Goal: Task Accomplishment & Management: Use online tool/utility

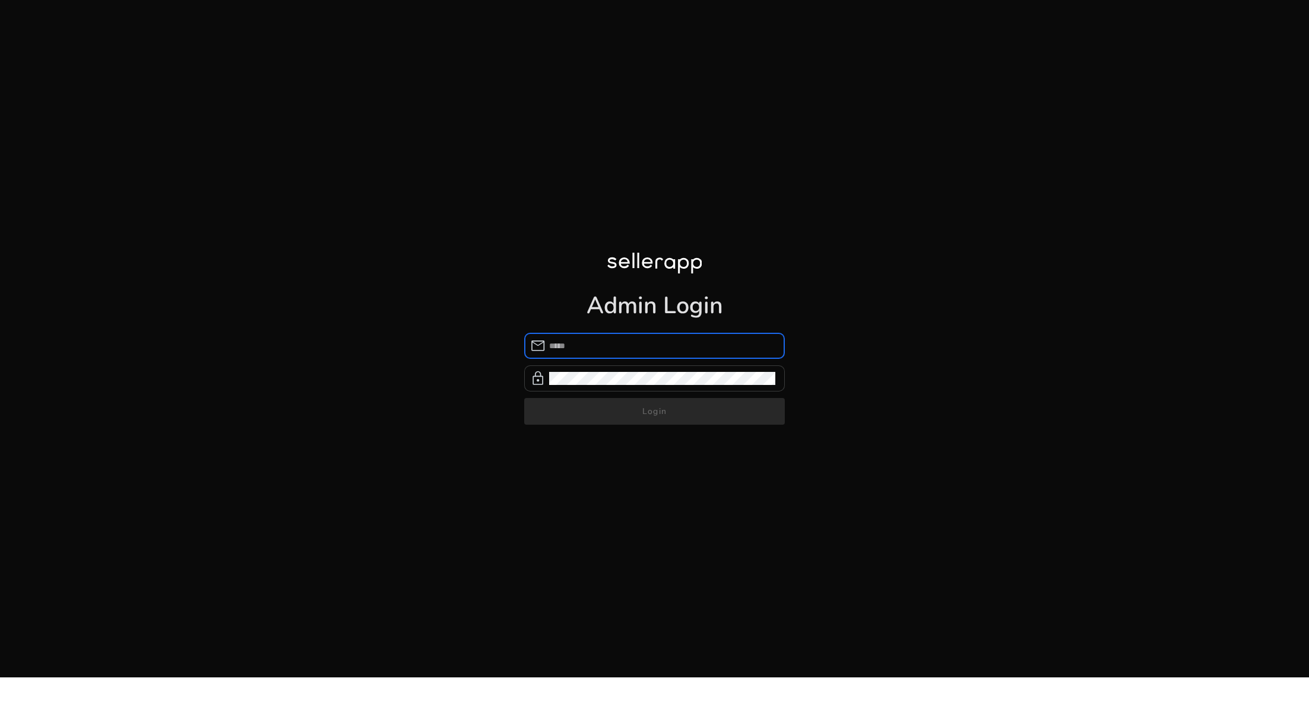
type input "**********"
click at [691, 416] on span "submit" at bounding box center [654, 412] width 261 height 28
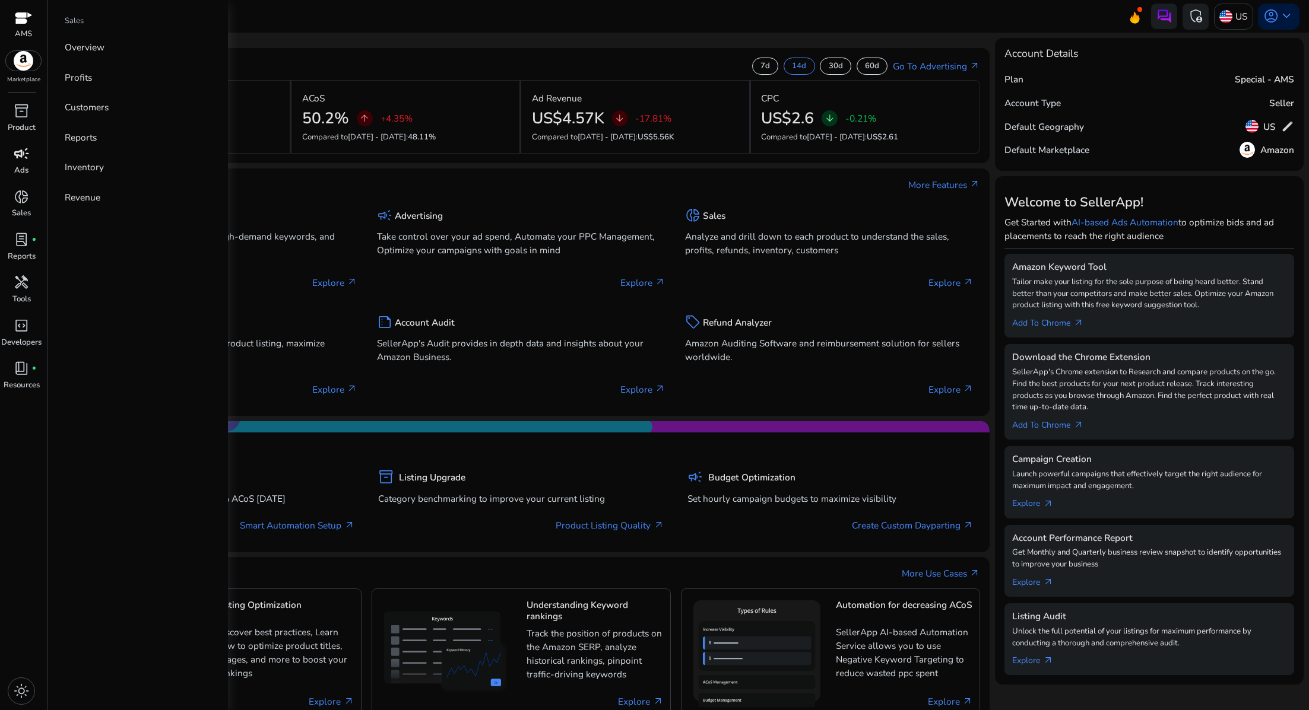
click at [23, 157] on span "campaign" at bounding box center [21, 153] width 15 height 15
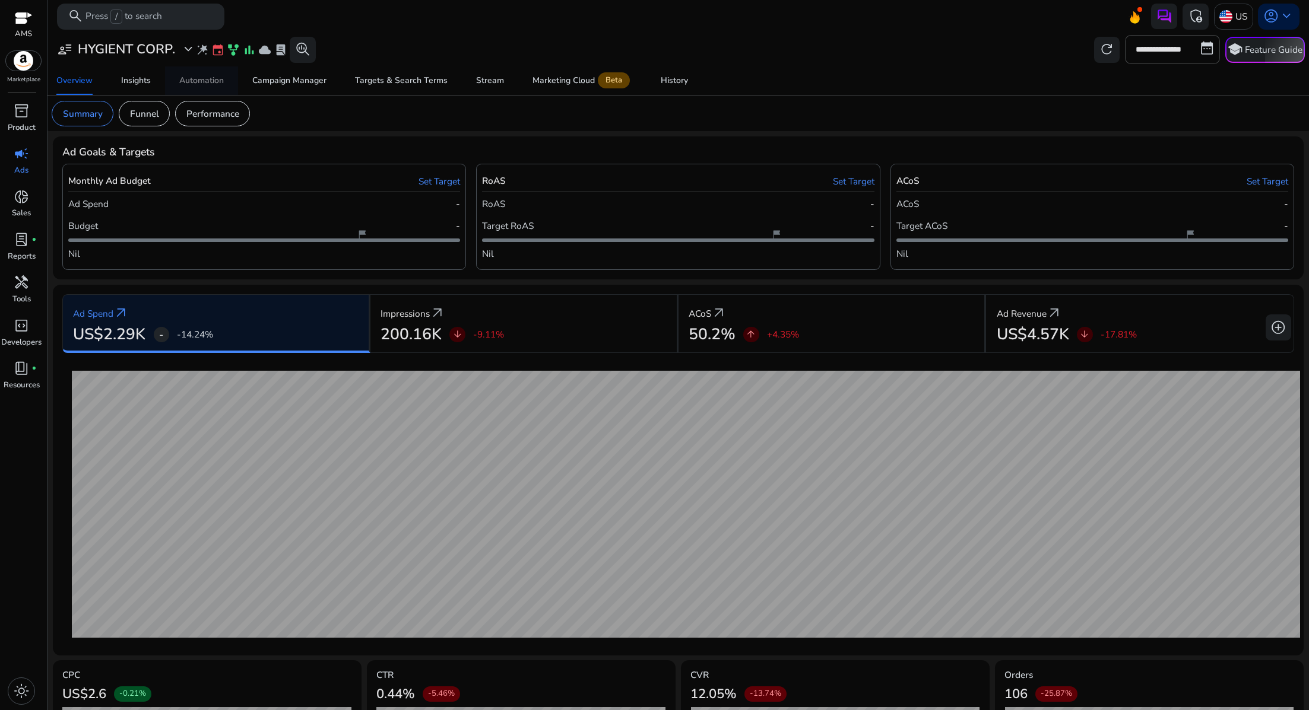
click at [196, 85] on div "Automation" at bounding box center [201, 81] width 45 height 8
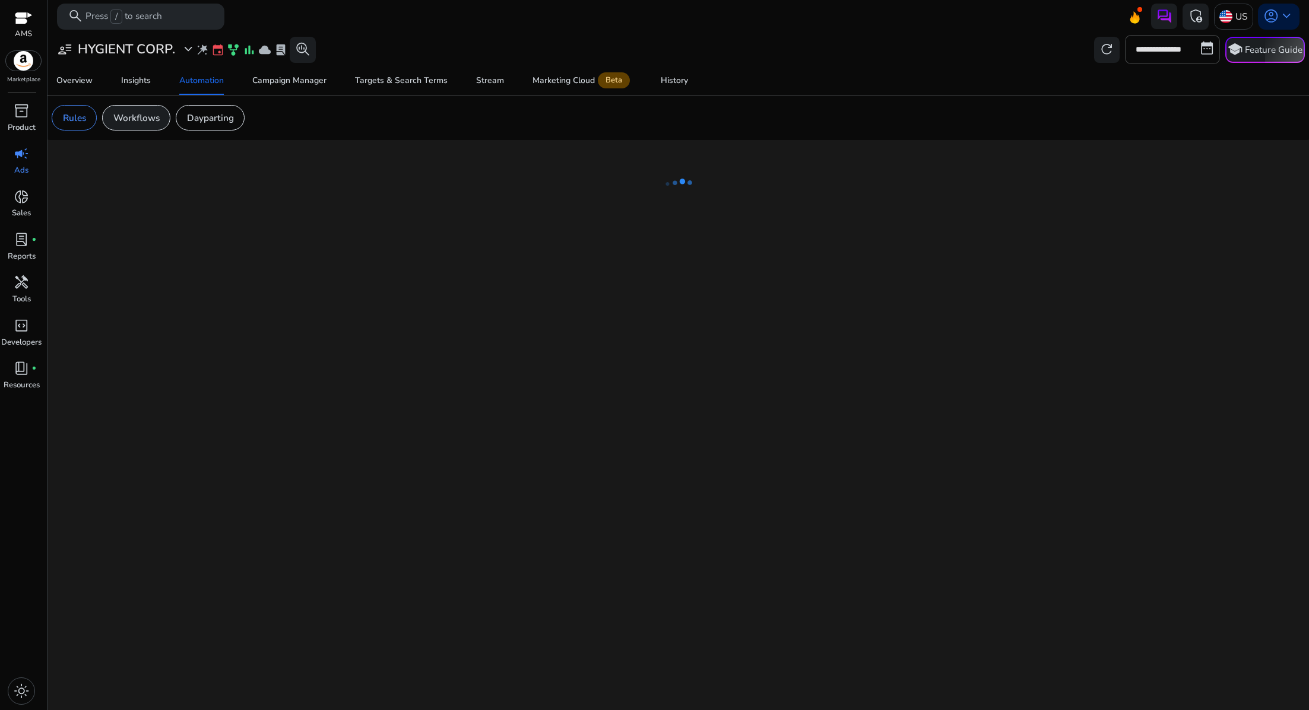
click at [141, 111] on p "Workflows" at bounding box center [136, 118] width 46 height 14
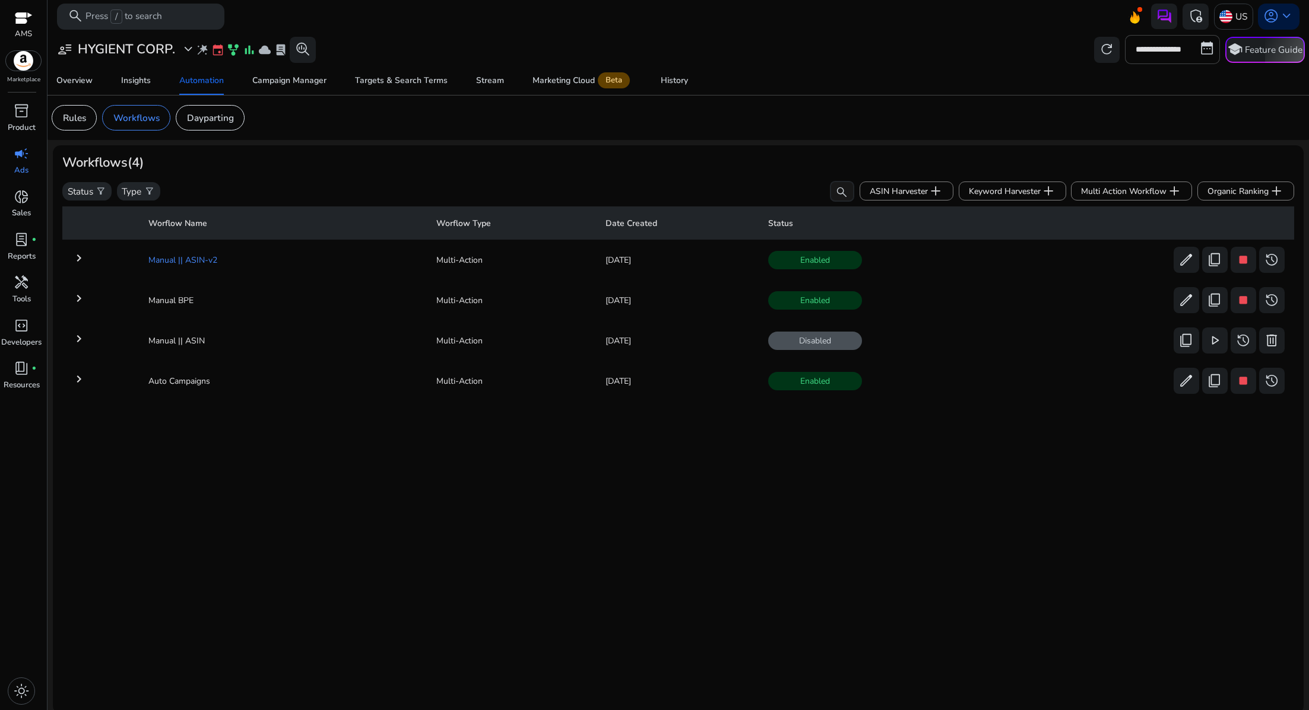
click at [282, 255] on td "Manual || ASIN-v2" at bounding box center [283, 260] width 288 height 31
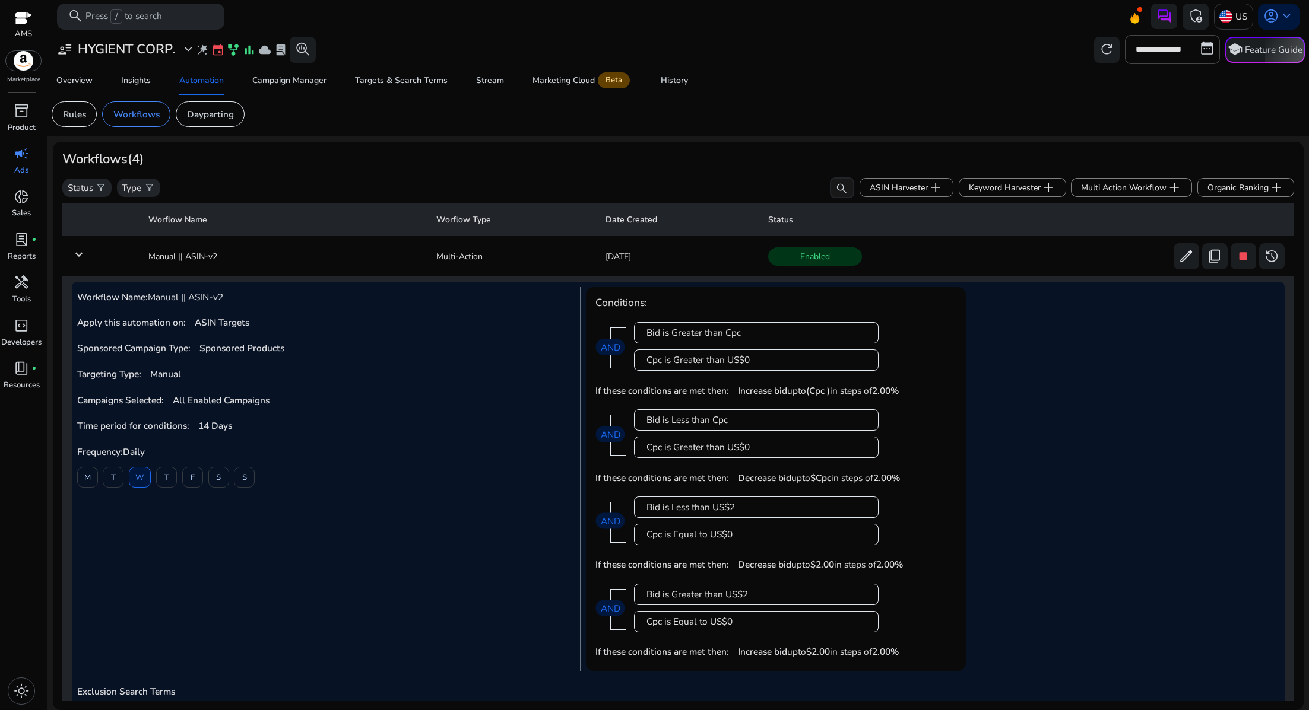
scroll to position [4, 0]
click at [673, 84] on div "History" at bounding box center [674, 81] width 27 height 8
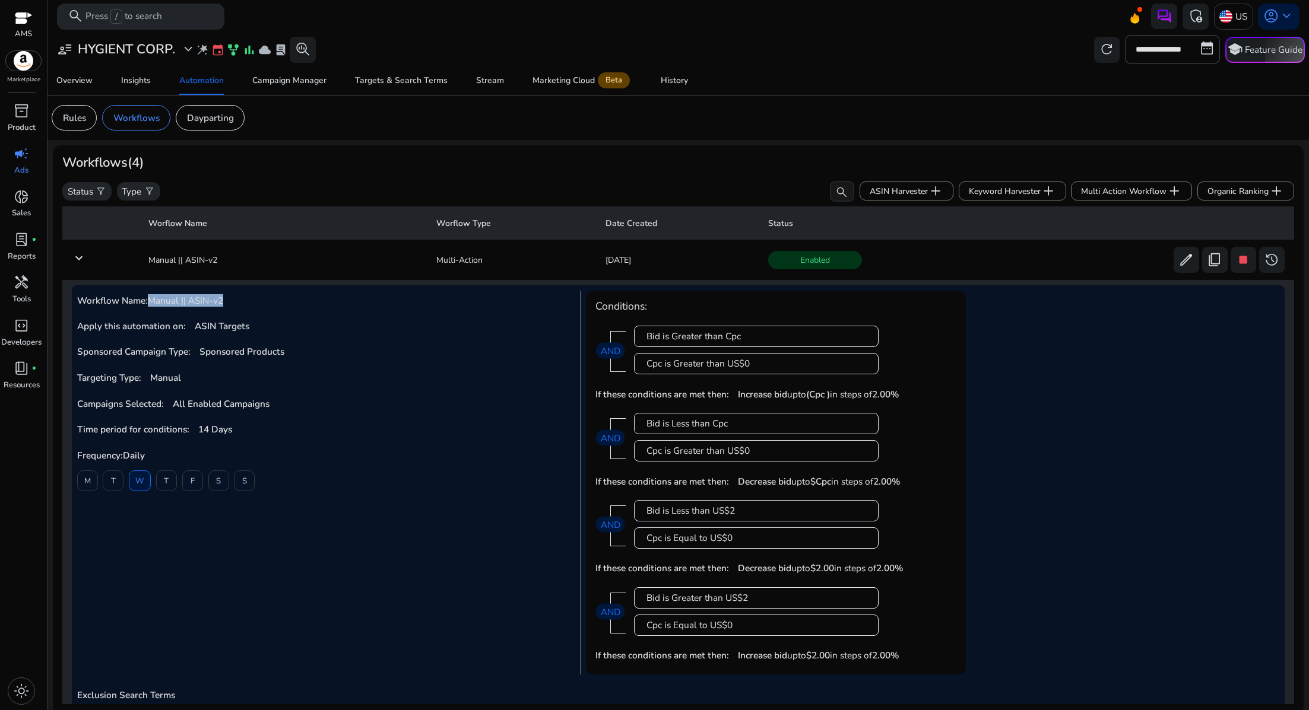
drag, startPoint x: 232, startPoint y: 302, endPoint x: 151, endPoint y: 299, distance: 80.8
click at [151, 299] on h5 "Workflow Name: Manual || ASIN-v2" at bounding box center [325, 301] width 496 height 11
copy span "Manual || ASIN-v2"
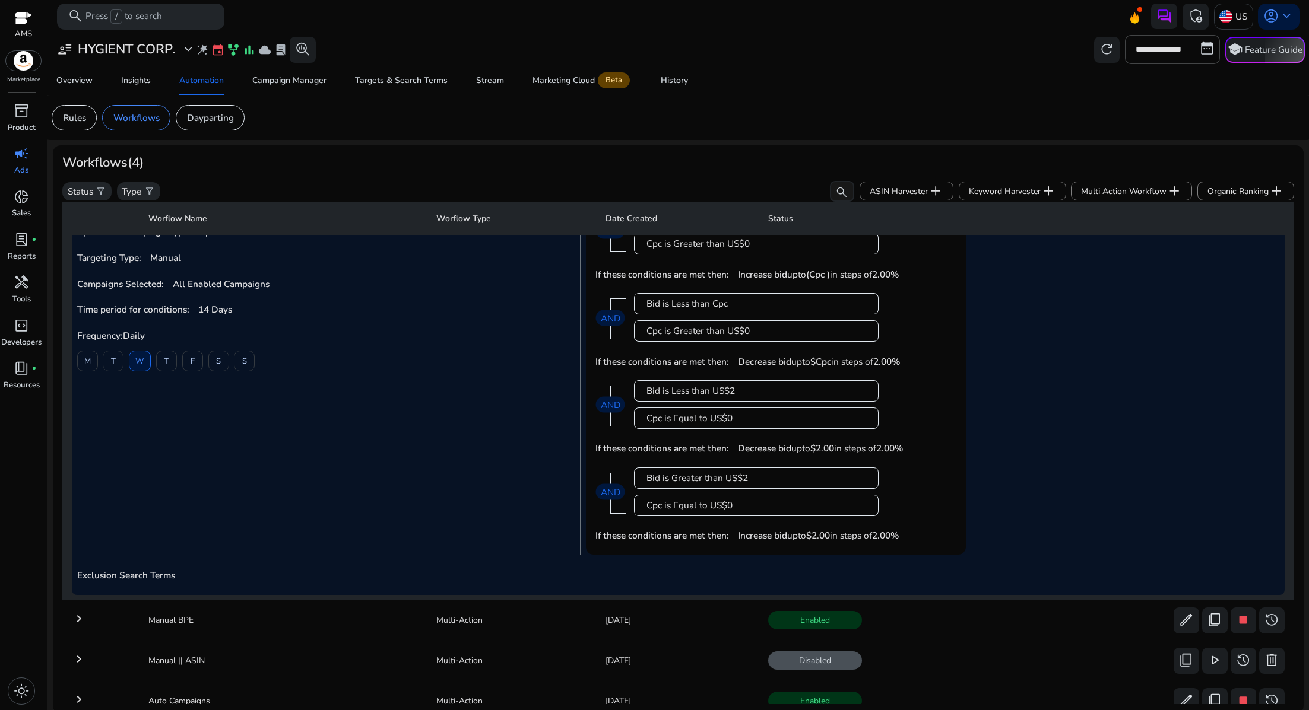
scroll to position [141, 0]
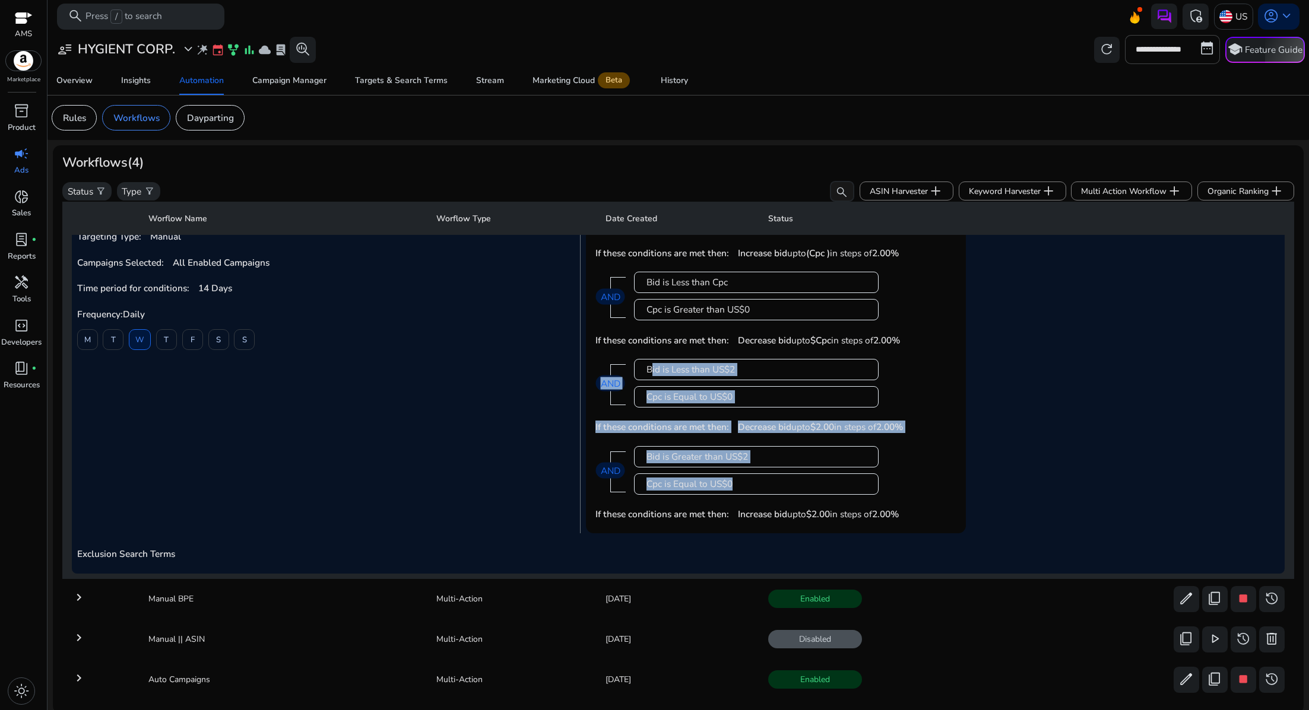
drag, startPoint x: 881, startPoint y: 493, endPoint x: 600, endPoint y: 367, distance: 307.9
click at [600, 367] on mat-card "Conditions: Bid is Greater than Cpc Cpc is Greater than US$0 AND If these condi…" at bounding box center [776, 342] width 380 height 385
click at [429, 549] on h5 "Exclusion Search Terms" at bounding box center [678, 554] width 1203 height 11
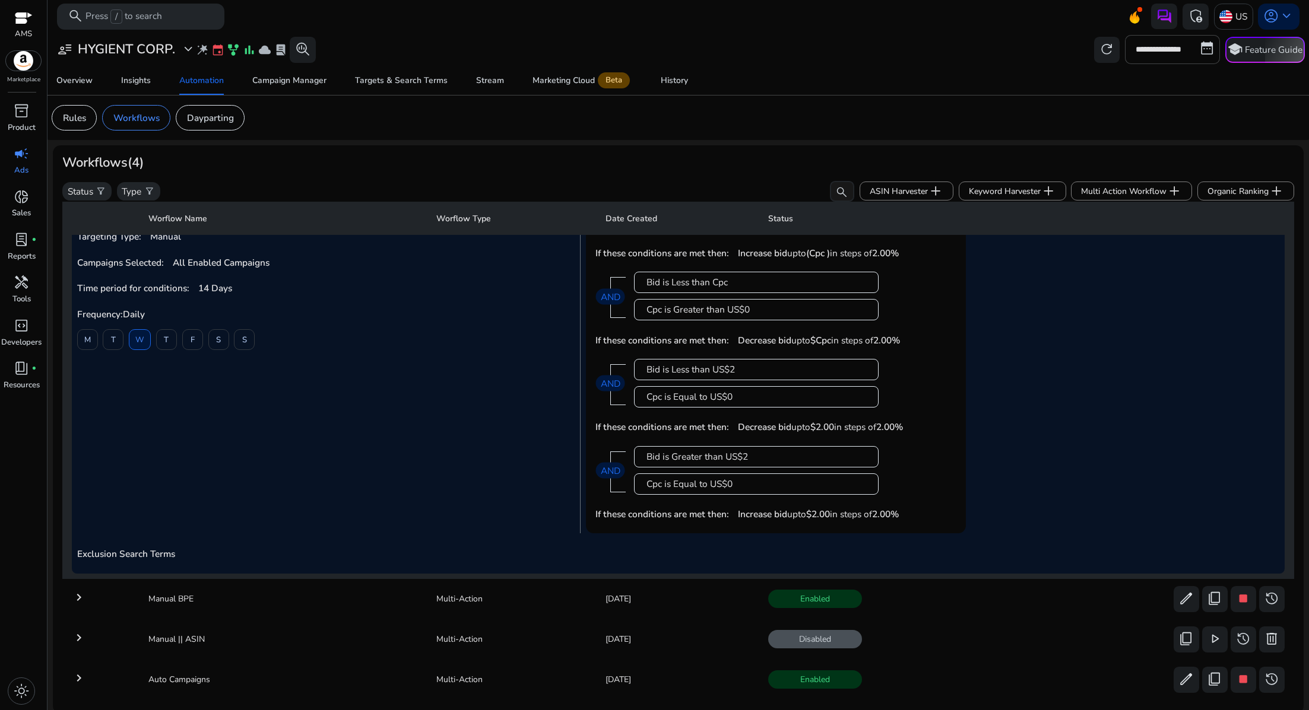
click at [770, 427] on b "Decrease bid" at bounding box center [764, 427] width 53 height 12
drag, startPoint x: 770, startPoint y: 427, endPoint x: 878, endPoint y: 420, distance: 108.2
click at [878, 421] on p "Decrease bid upto $2.00 in steps of 2.00%" at bounding box center [820, 427] width 165 height 12
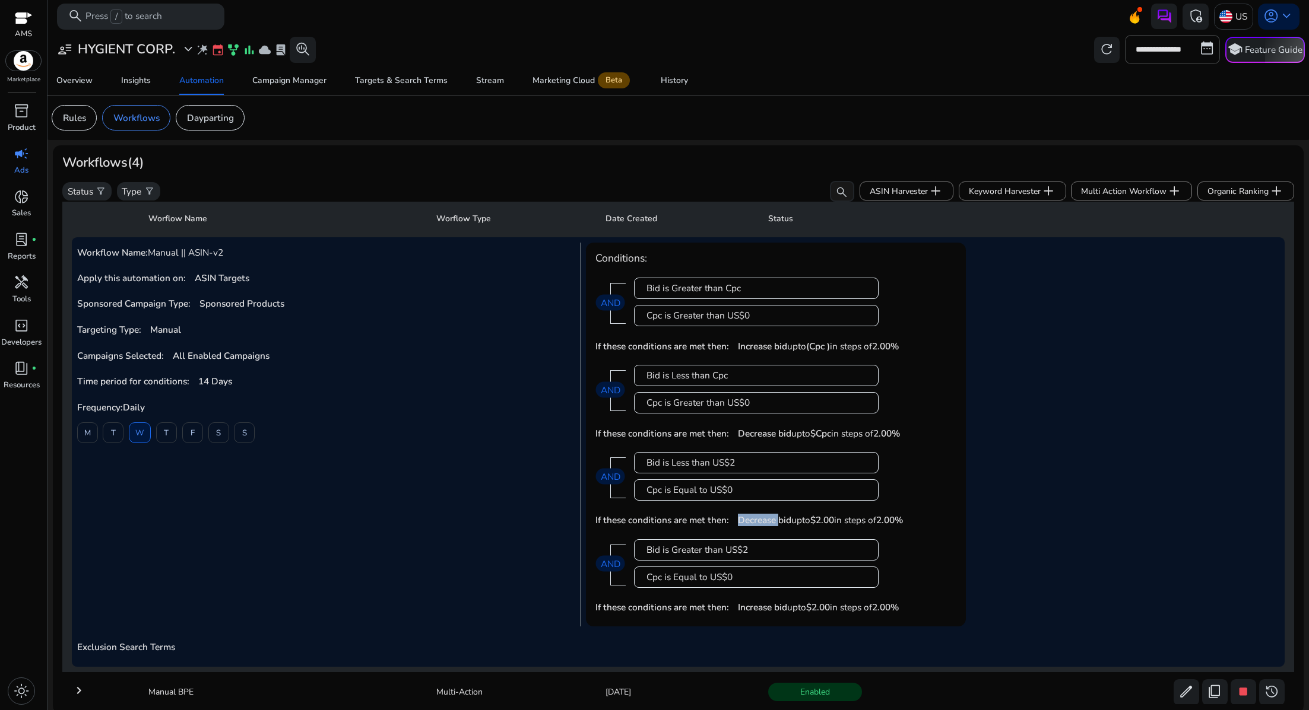
scroll to position [54, 0]
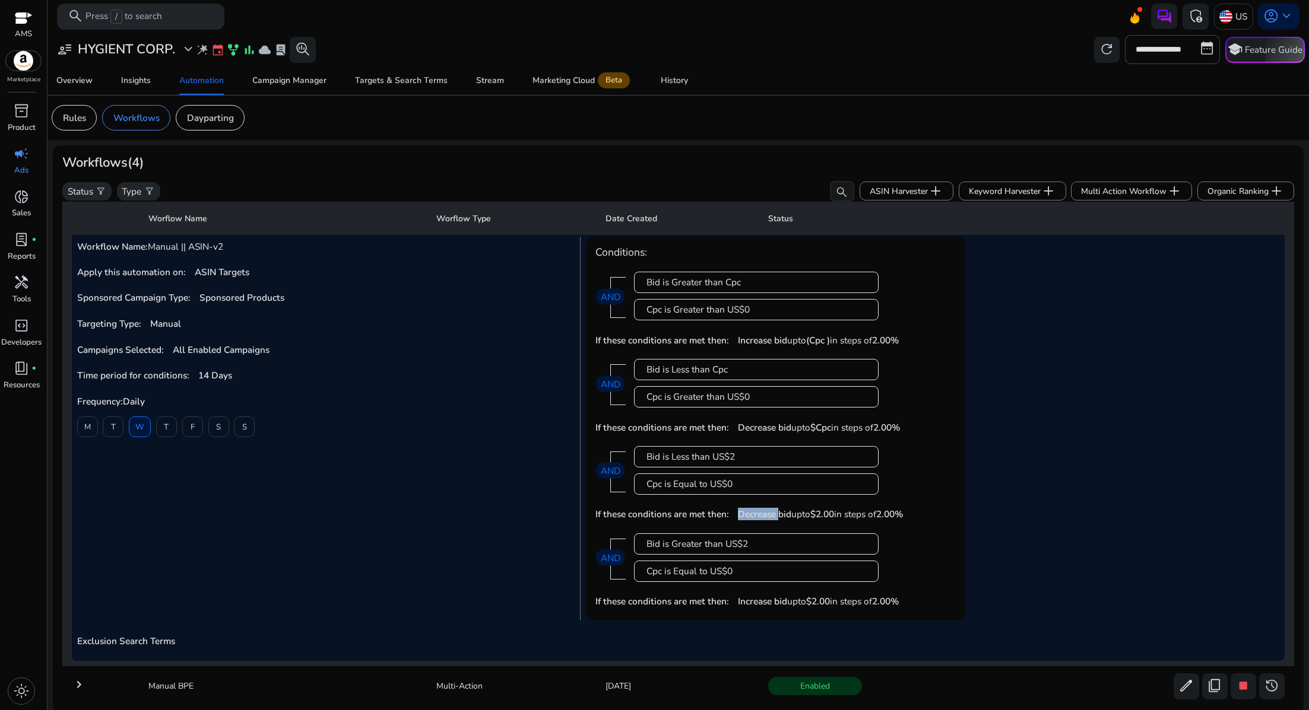
drag, startPoint x: 880, startPoint y: 580, endPoint x: 585, endPoint y: 436, distance: 328.1
click at [586, 436] on mat-card "Conditions: Bid is Greater than Cpc Cpc is Greater than US$0 AND If these condi…" at bounding box center [776, 429] width 380 height 385
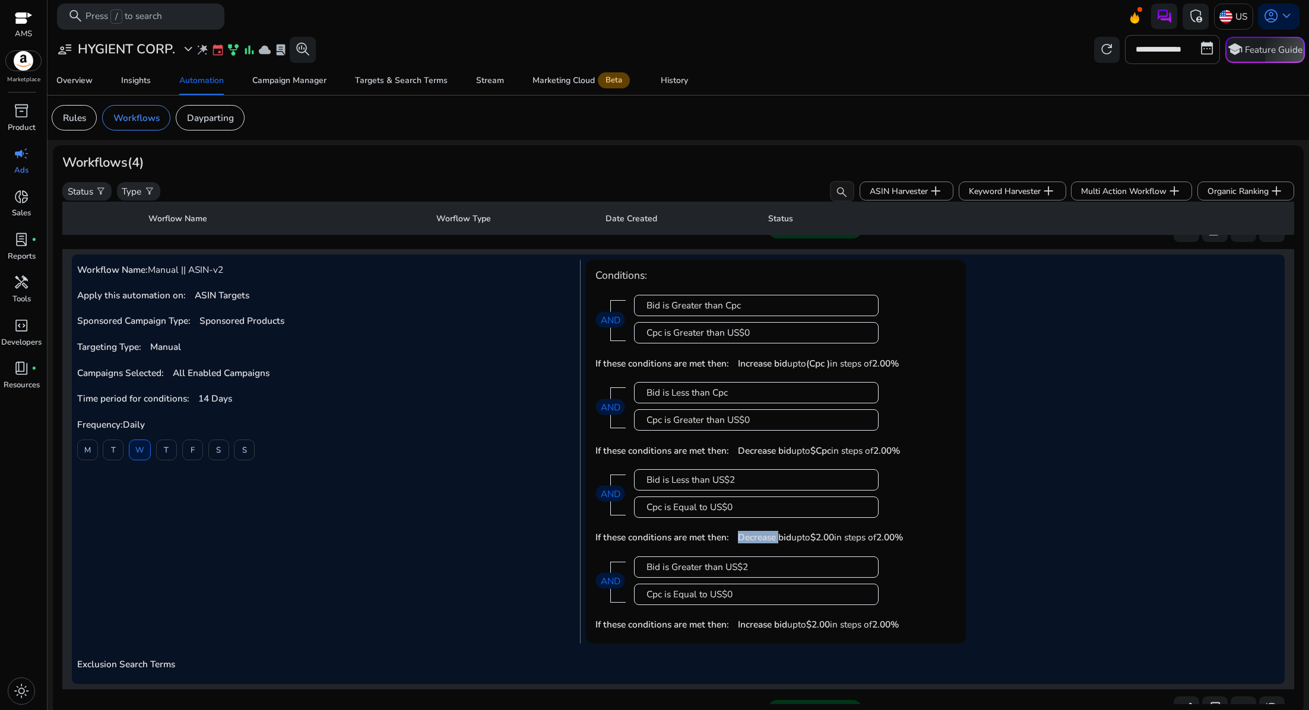
scroll to position [30, 0]
click at [730, 482] on span "US$2" at bounding box center [723, 480] width 23 height 13
drag, startPoint x: 734, startPoint y: 504, endPoint x: 634, endPoint y: 519, distance: 101.4
click at [634, 519] on div "Bid is Less than US$2 Cpc is Equal to US$0 AND" at bounding box center [790, 494] width 331 height 66
